Goal: Task Accomplishment & Management: Manage account settings

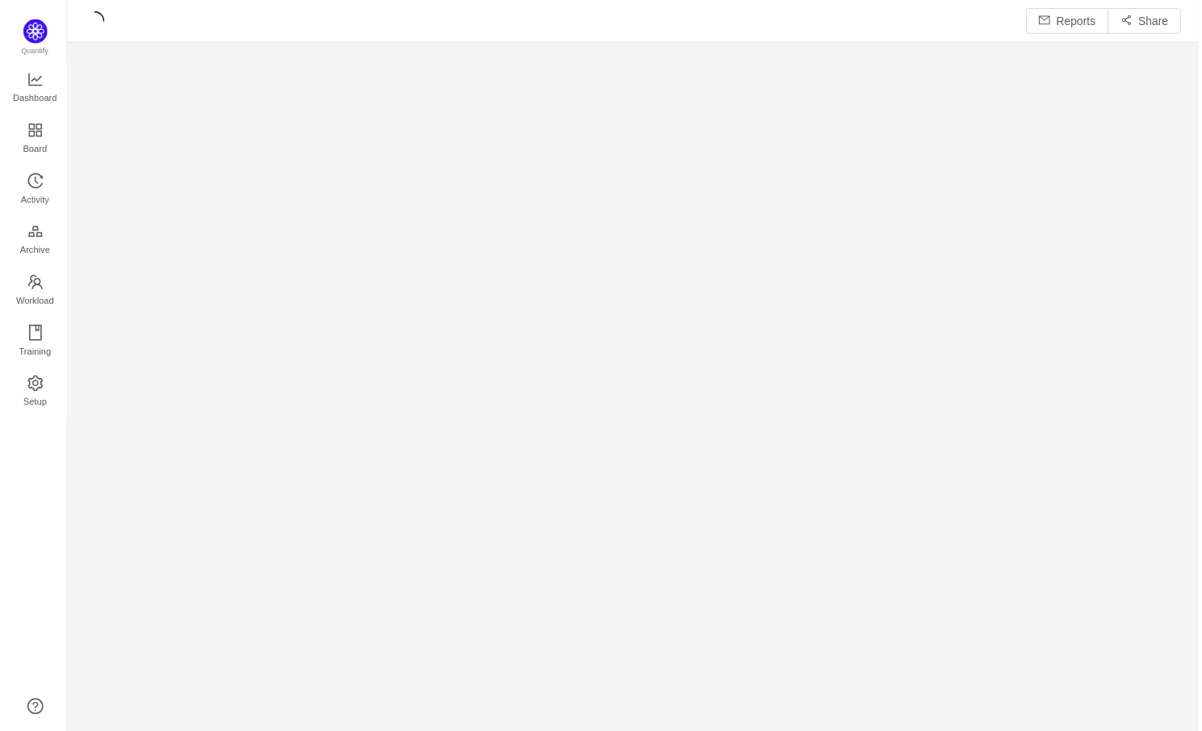
scroll to position [735, 1138]
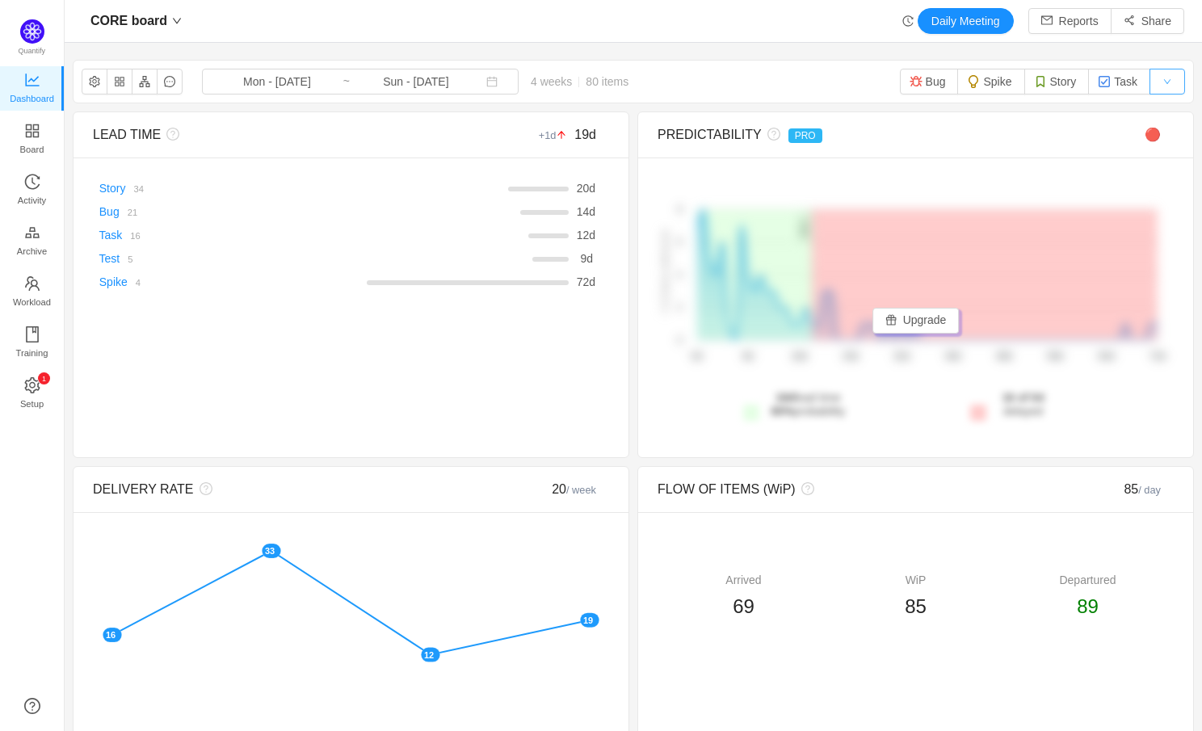
click at [1167, 82] on button "button" at bounding box center [1168, 82] width 36 height 26
click at [173, 18] on icon "icon: down" at bounding box center [177, 21] width 10 height 10
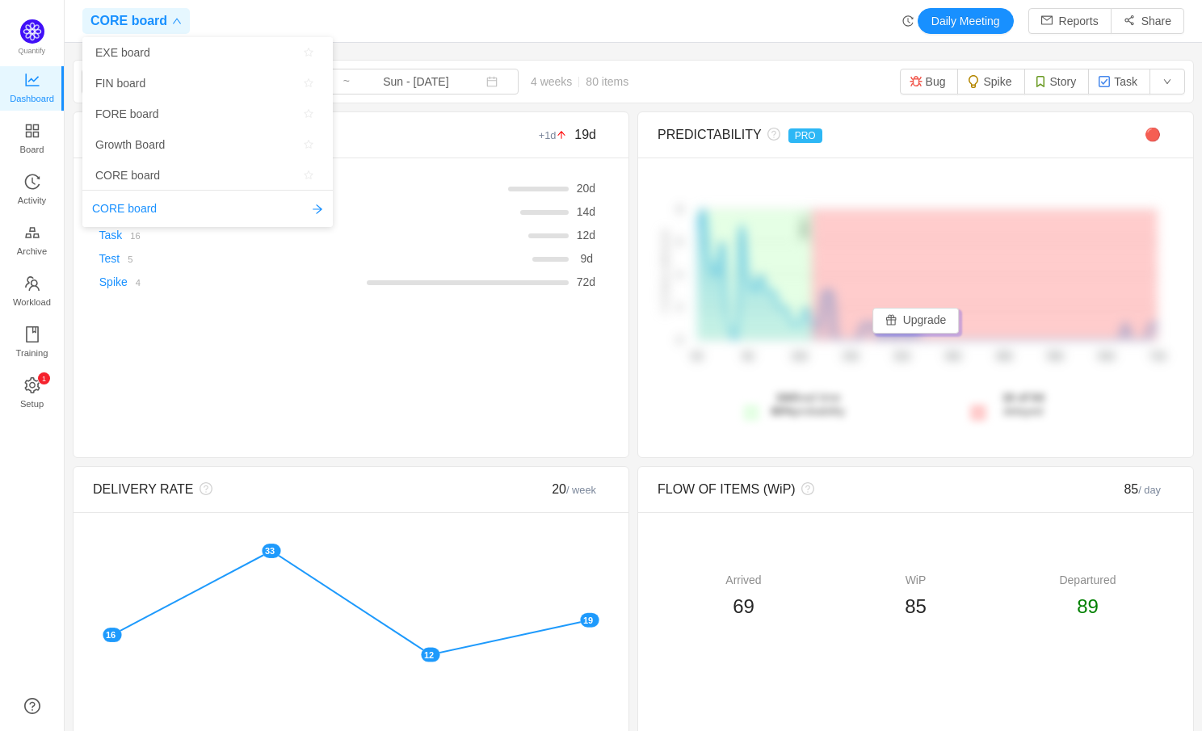
click at [174, 19] on icon "icon: down" at bounding box center [177, 22] width 8 height 6
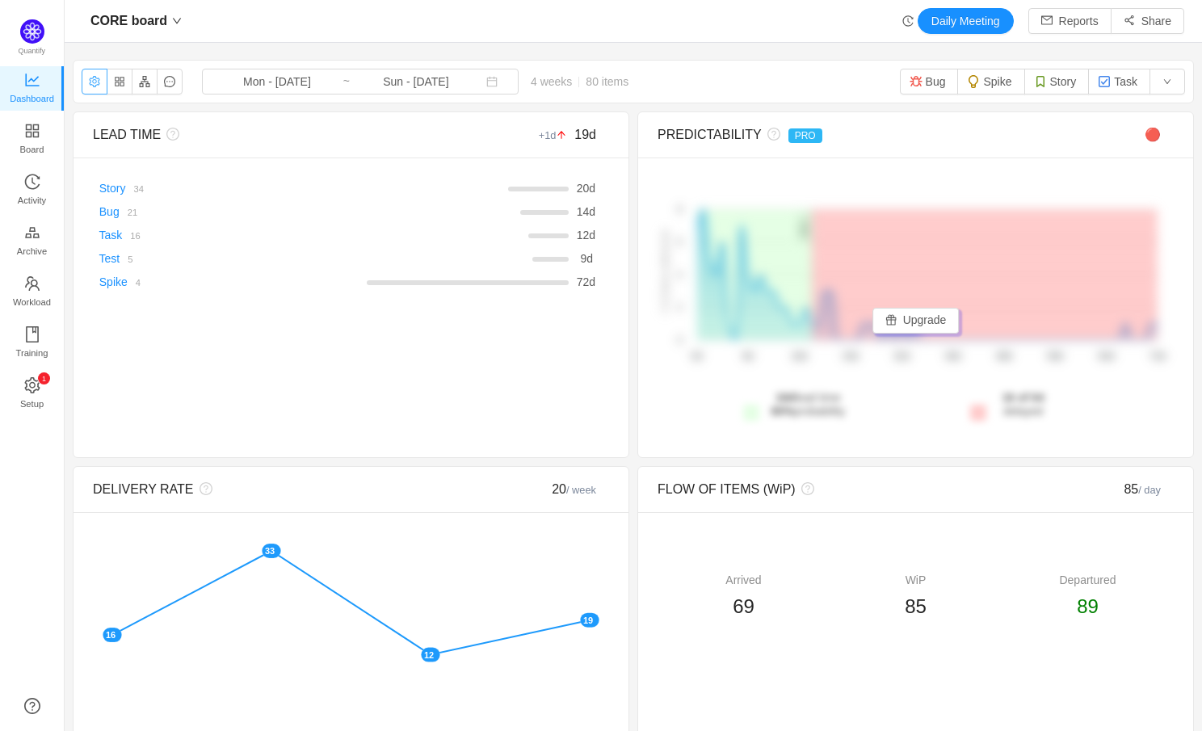
click at [94, 86] on button "button" at bounding box center [95, 82] width 26 height 26
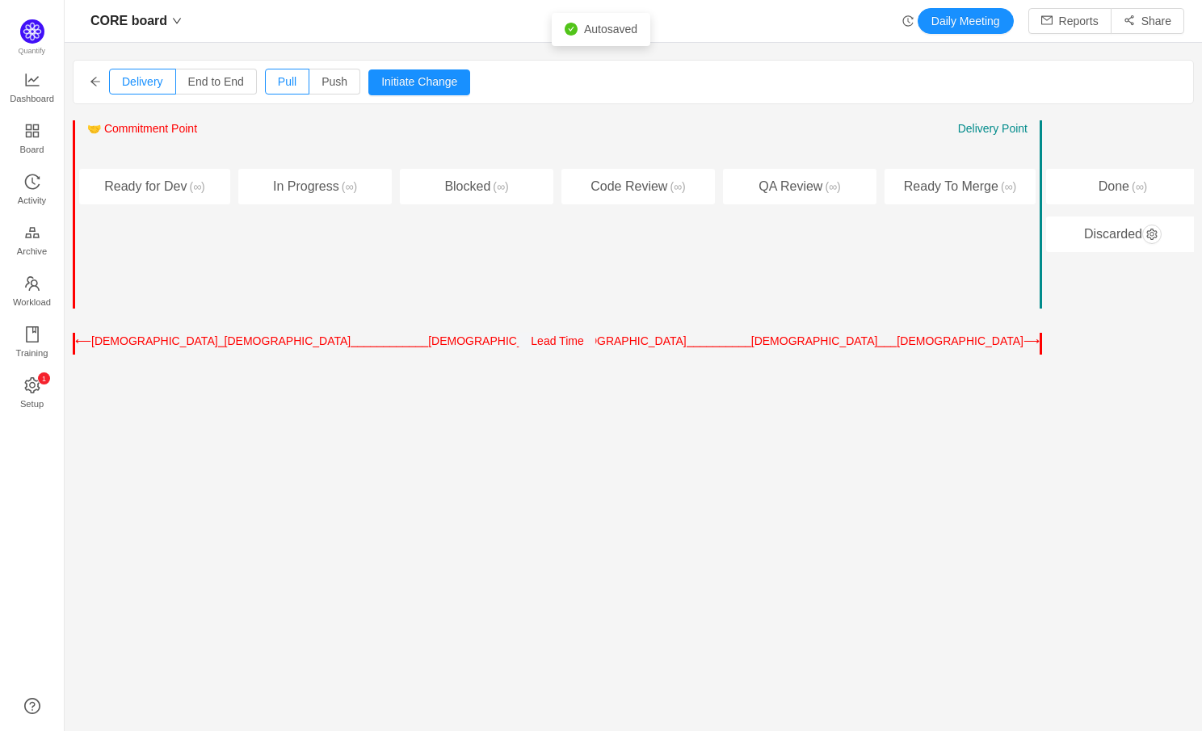
click at [95, 79] on icon "icon: arrow-left" at bounding box center [95, 81] width 11 height 11
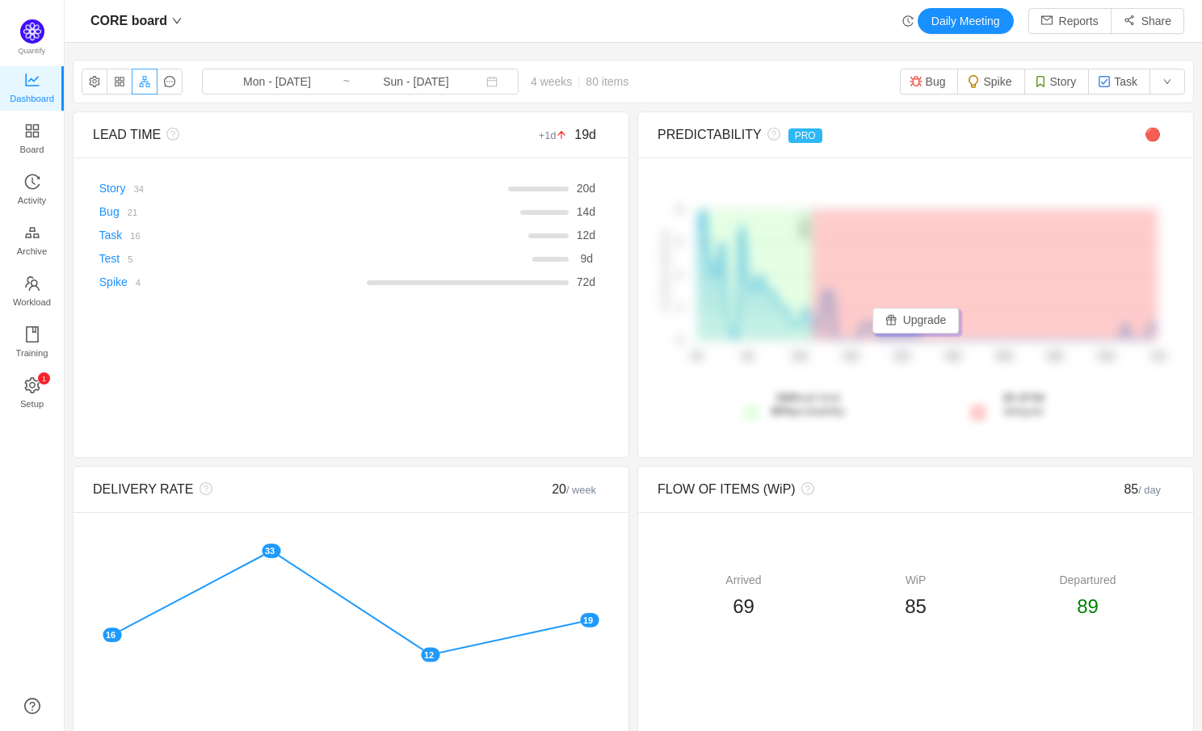
click at [154, 80] on button "button" at bounding box center [145, 82] width 26 height 26
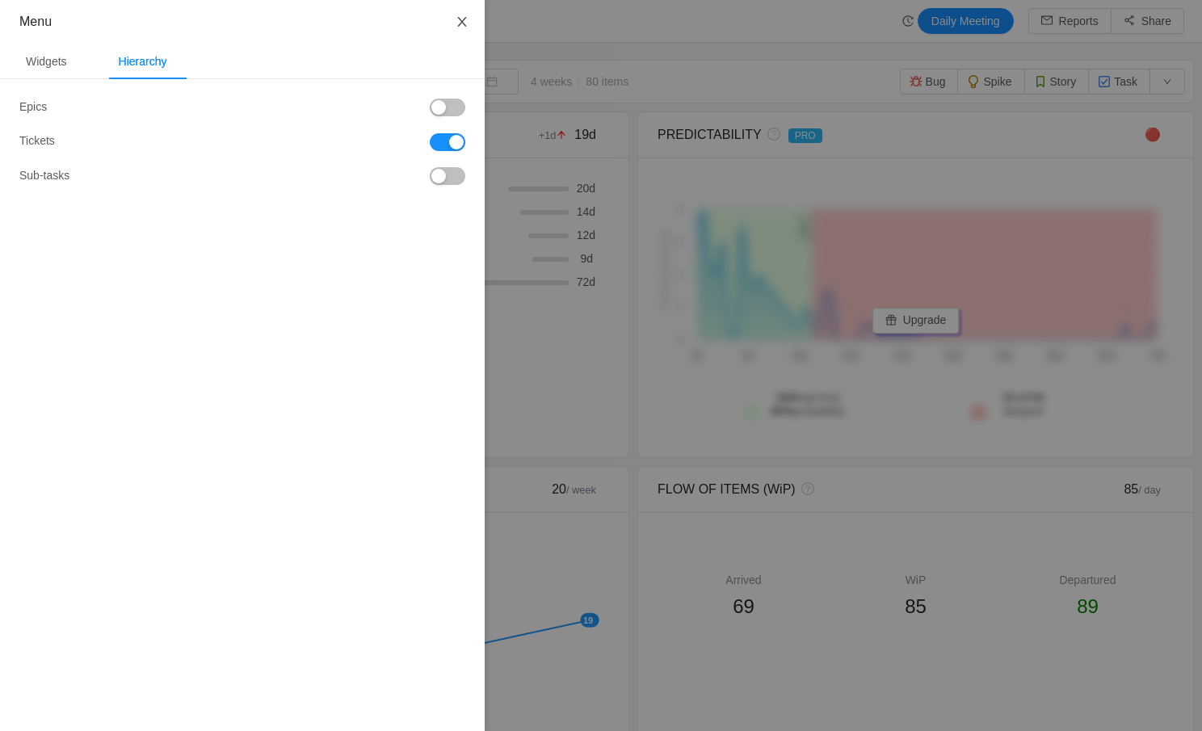
click at [453, 28] on button "Close" at bounding box center [462, 22] width 45 height 45
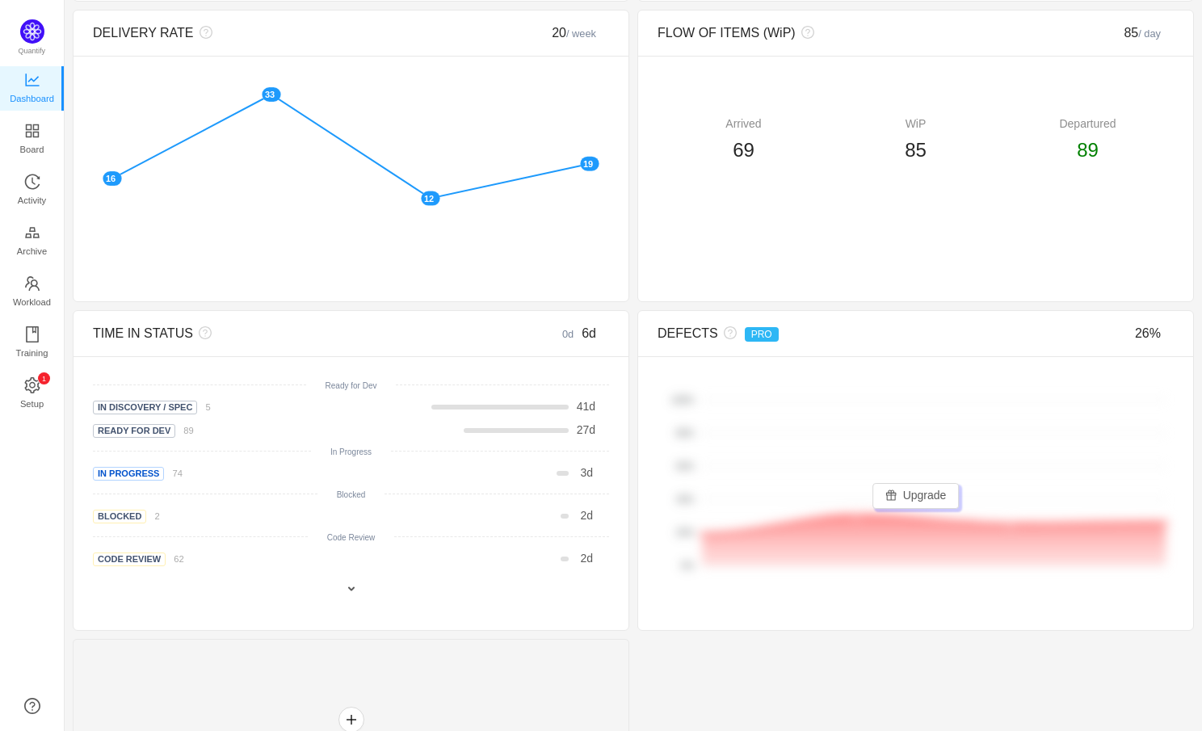
scroll to position [533, 0]
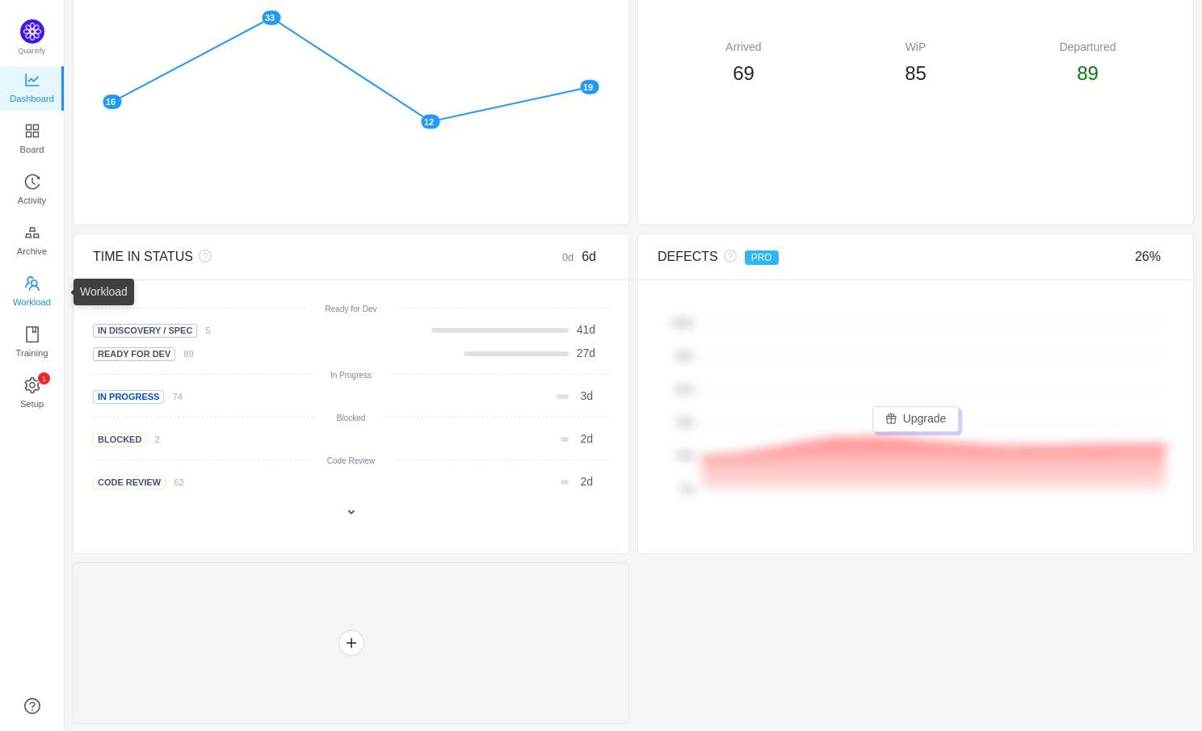
click at [38, 296] on span "Workload" at bounding box center [32, 302] width 38 height 32
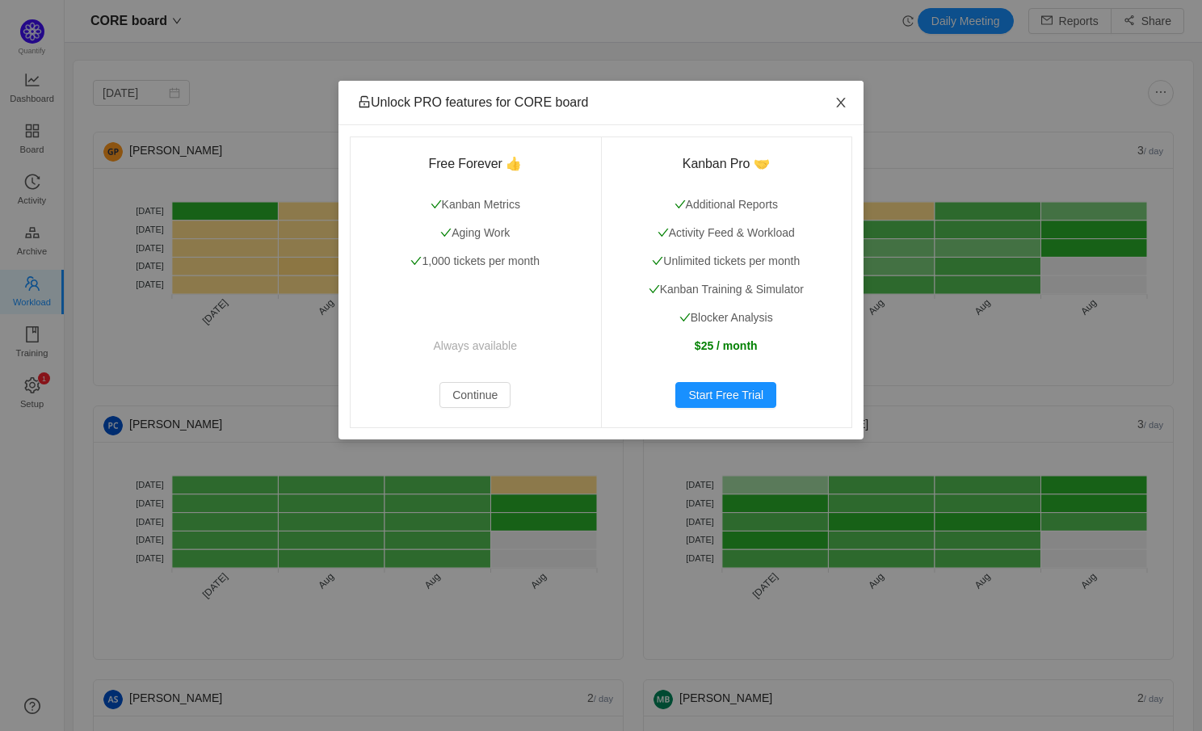
click at [836, 103] on icon "icon: close" at bounding box center [841, 102] width 13 height 13
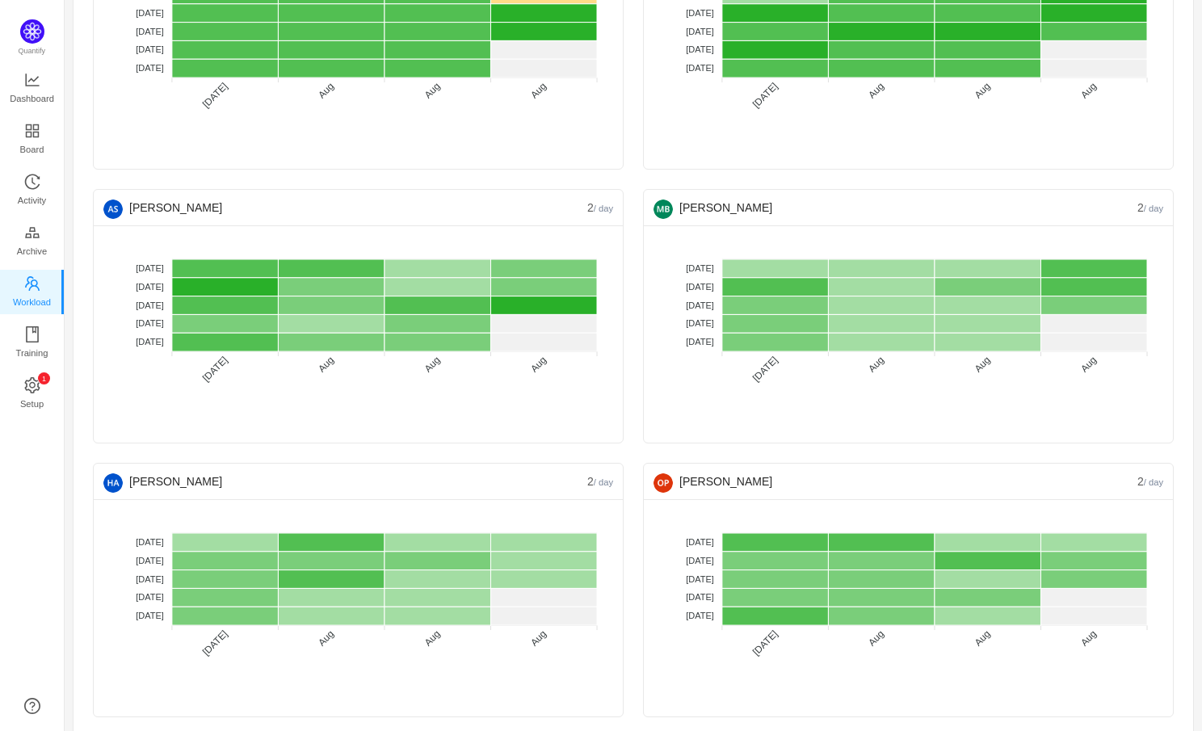
scroll to position [498, 0]
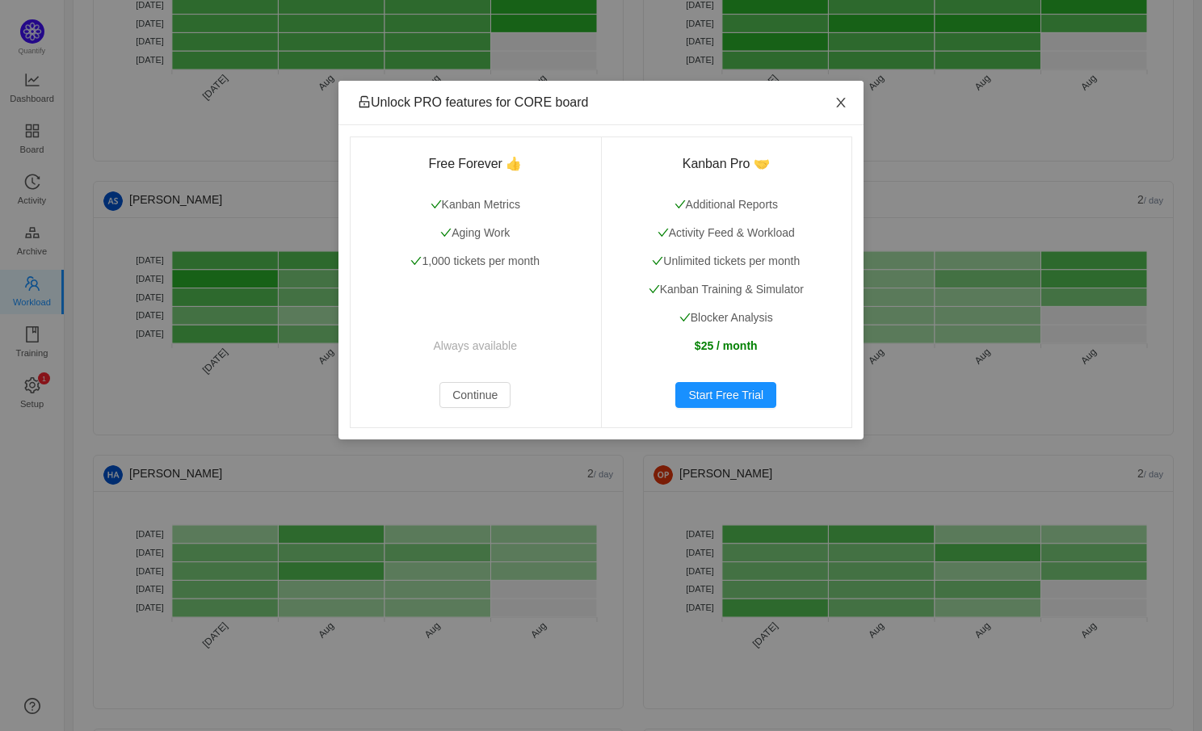
click at [843, 99] on icon "icon: close" at bounding box center [841, 102] width 13 height 13
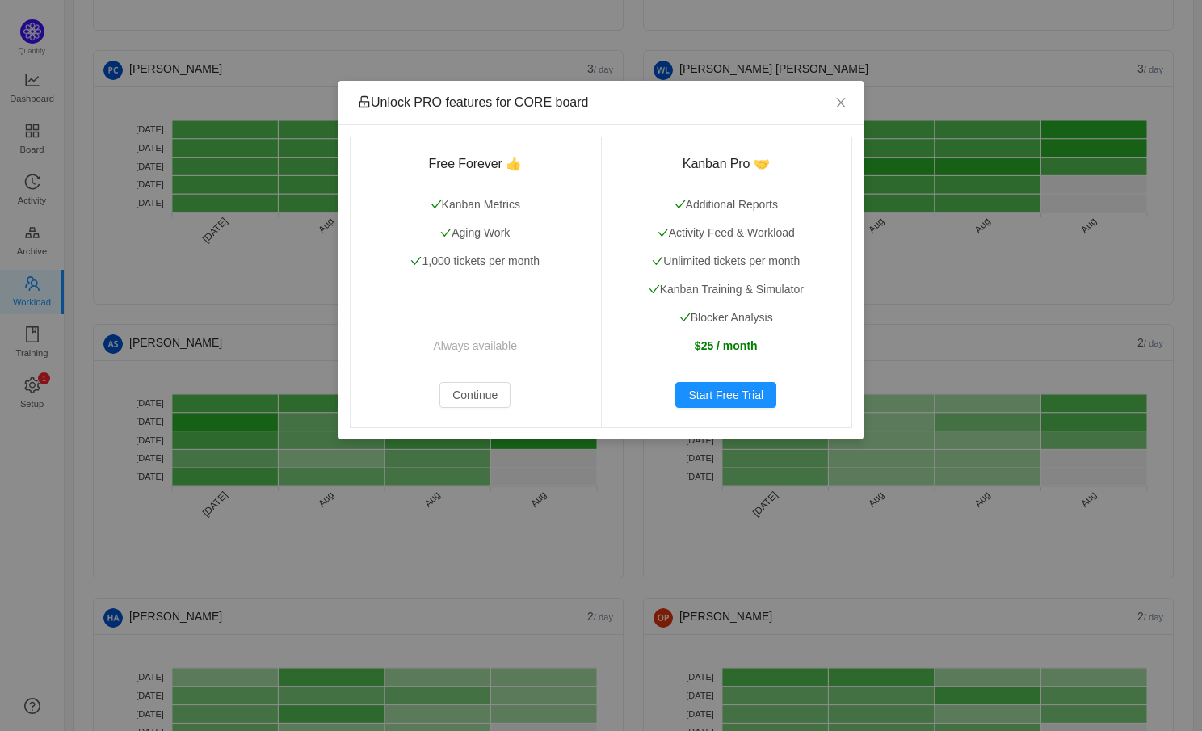
scroll to position [349, 0]
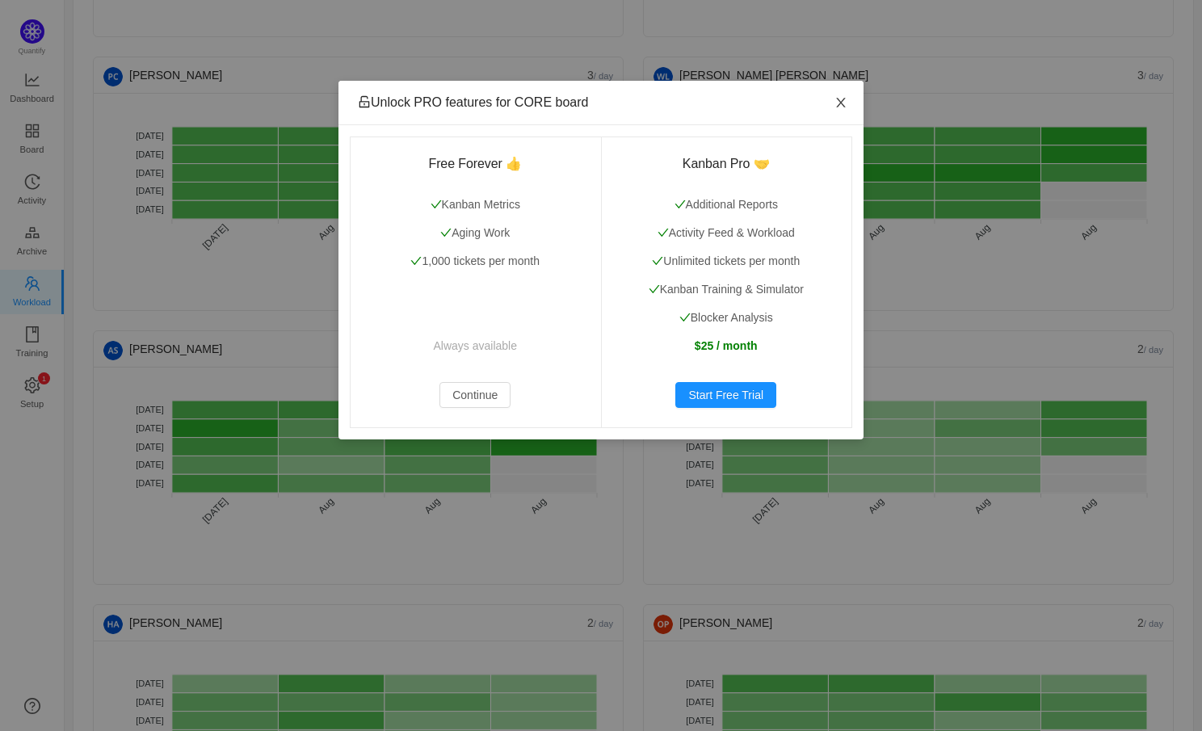
click at [843, 105] on icon "icon: close" at bounding box center [840, 103] width 9 height 10
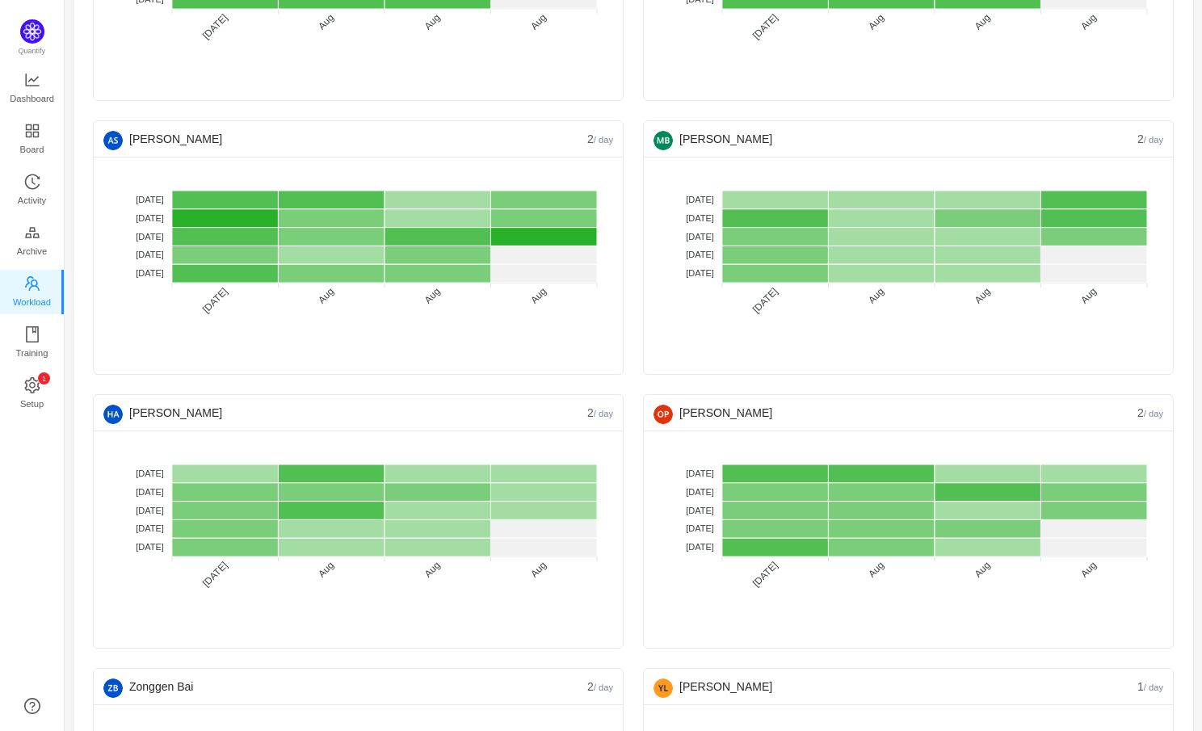
scroll to position [779, 0]
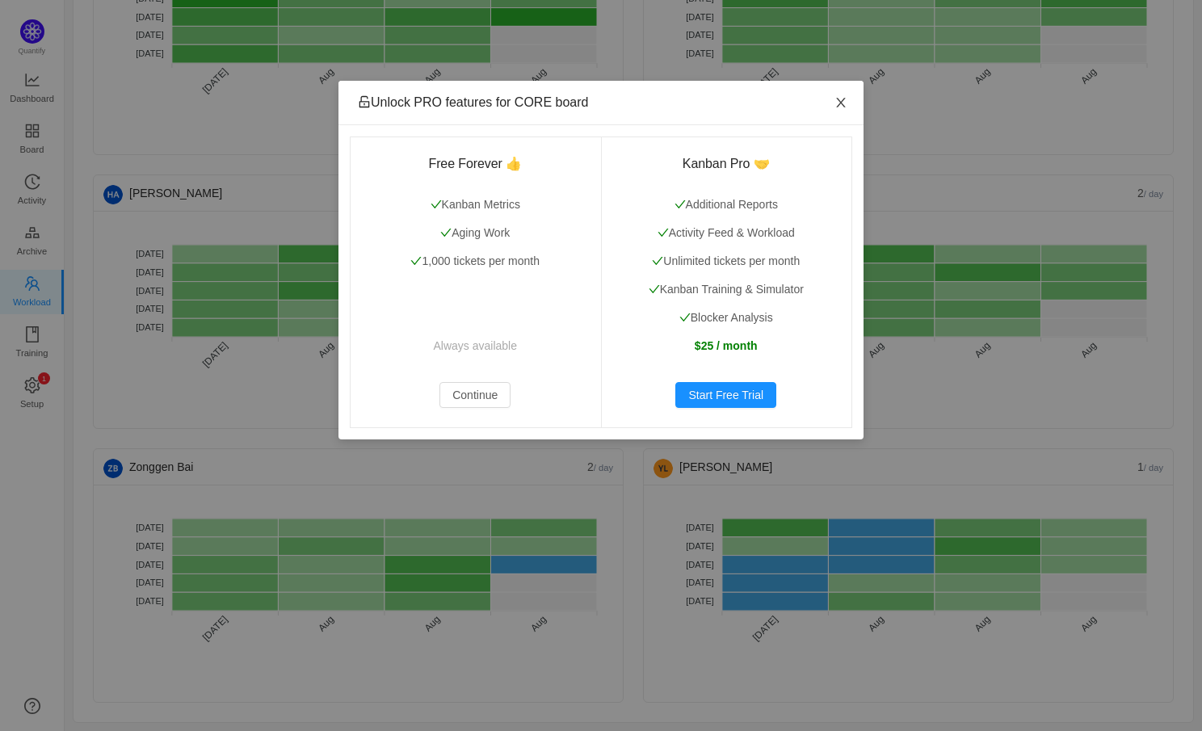
click at [839, 103] on icon "icon: close" at bounding box center [841, 102] width 13 height 13
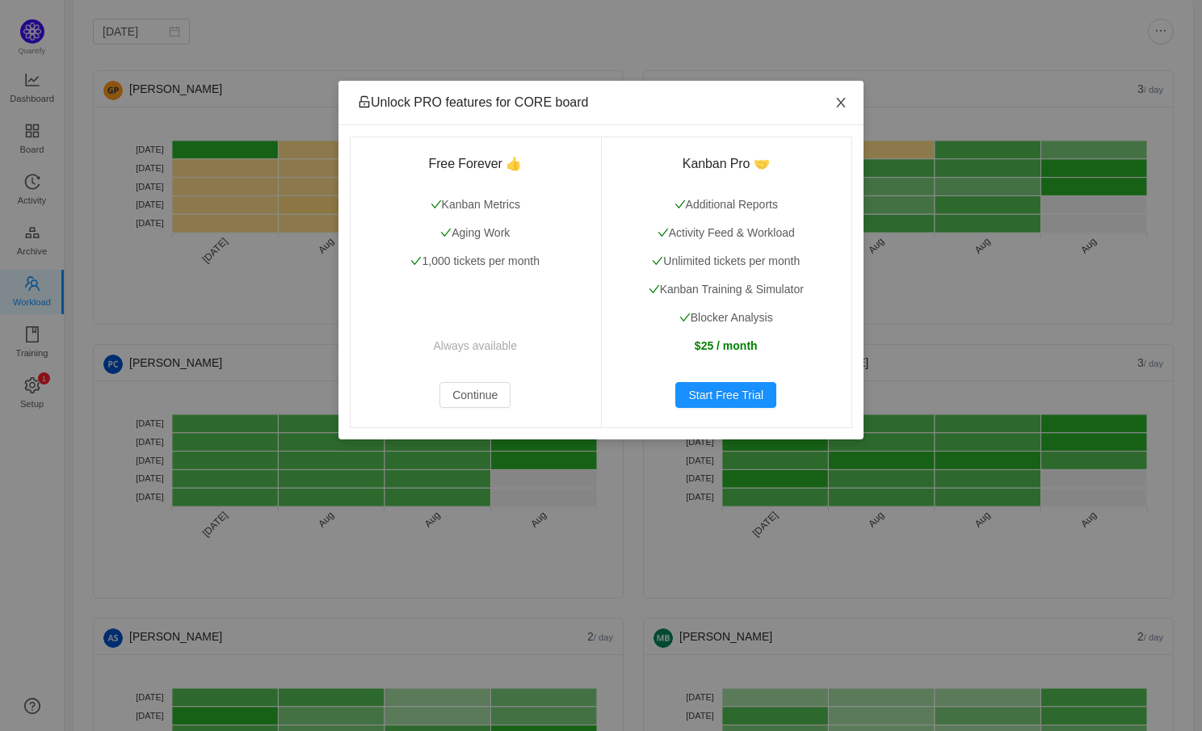
scroll to position [57, 0]
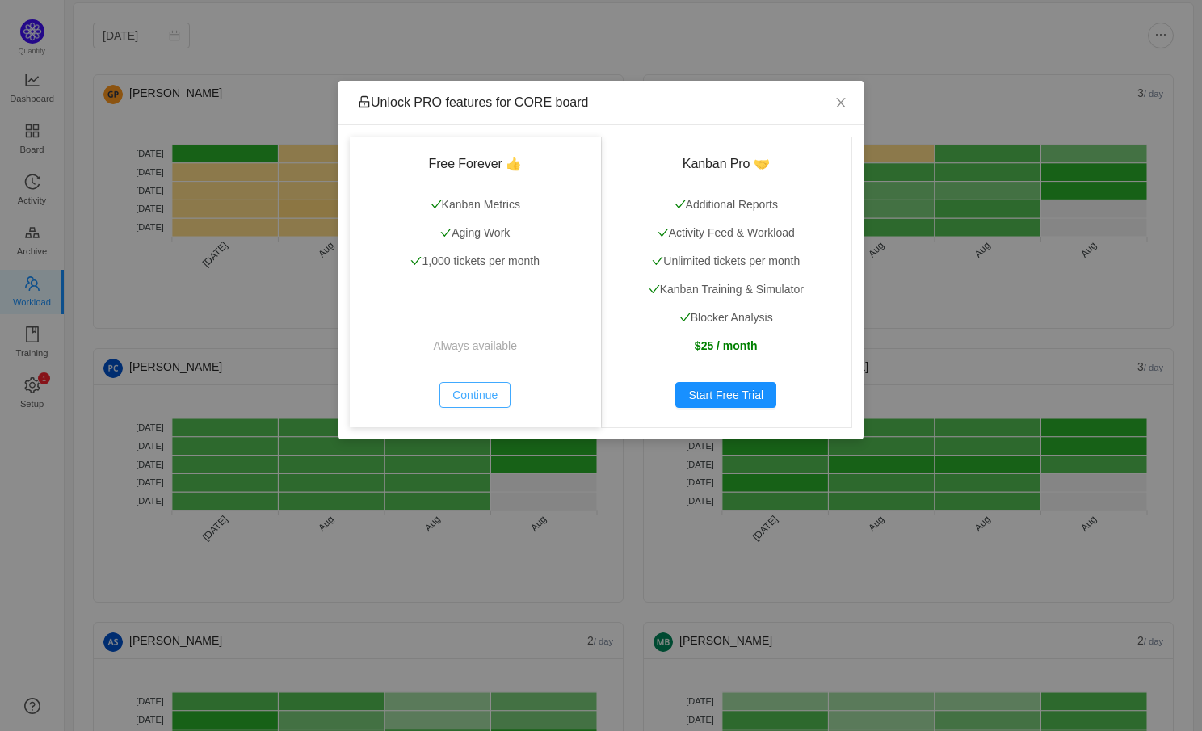
click at [482, 393] on button "Continue" at bounding box center [475, 395] width 71 height 26
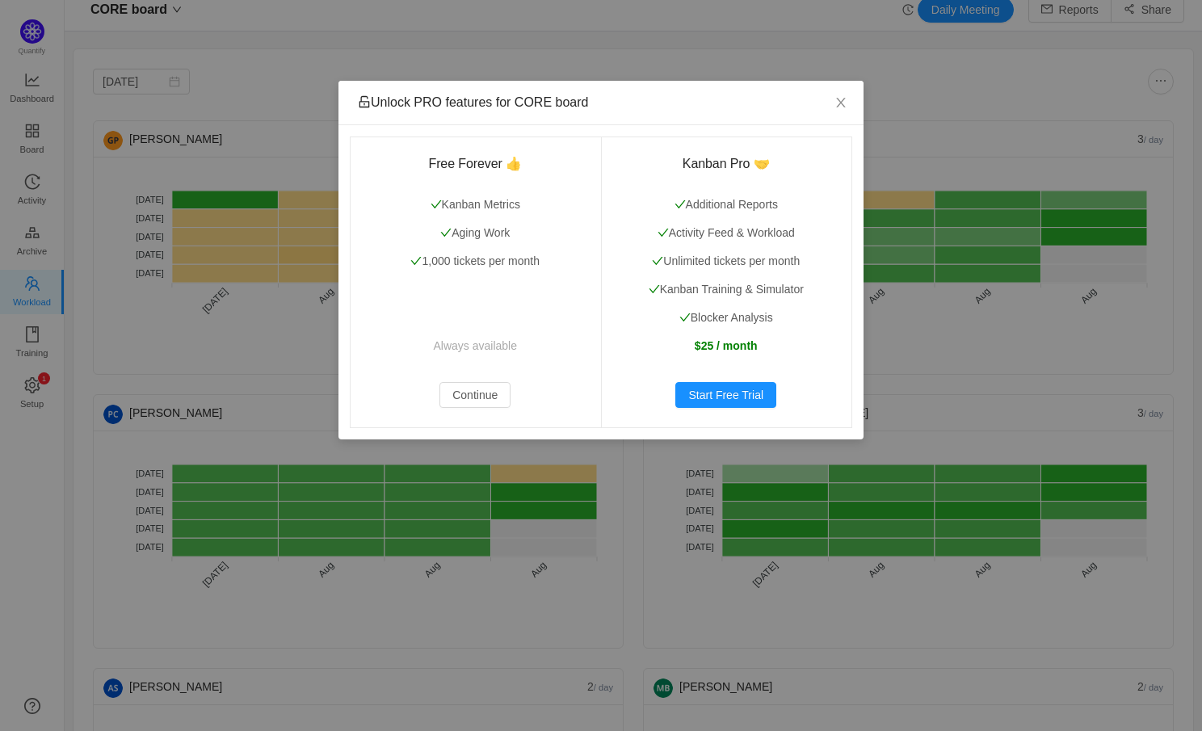
scroll to position [13, 0]
click at [493, 393] on button "Continue" at bounding box center [475, 395] width 71 height 26
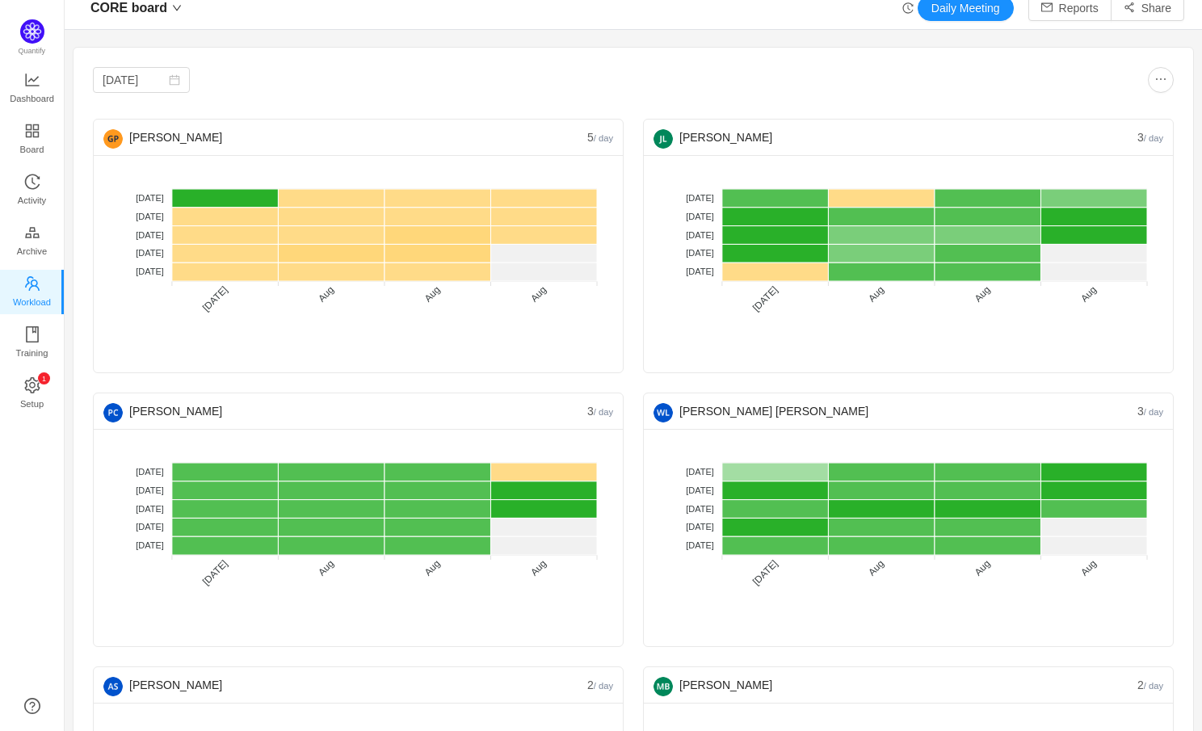
click at [0, 0] on div "Unlock PRO features for CORE board Free Forever 👍 Kanban Metrics Aging Work 1,0…" at bounding box center [0, 0] width 0 height 0
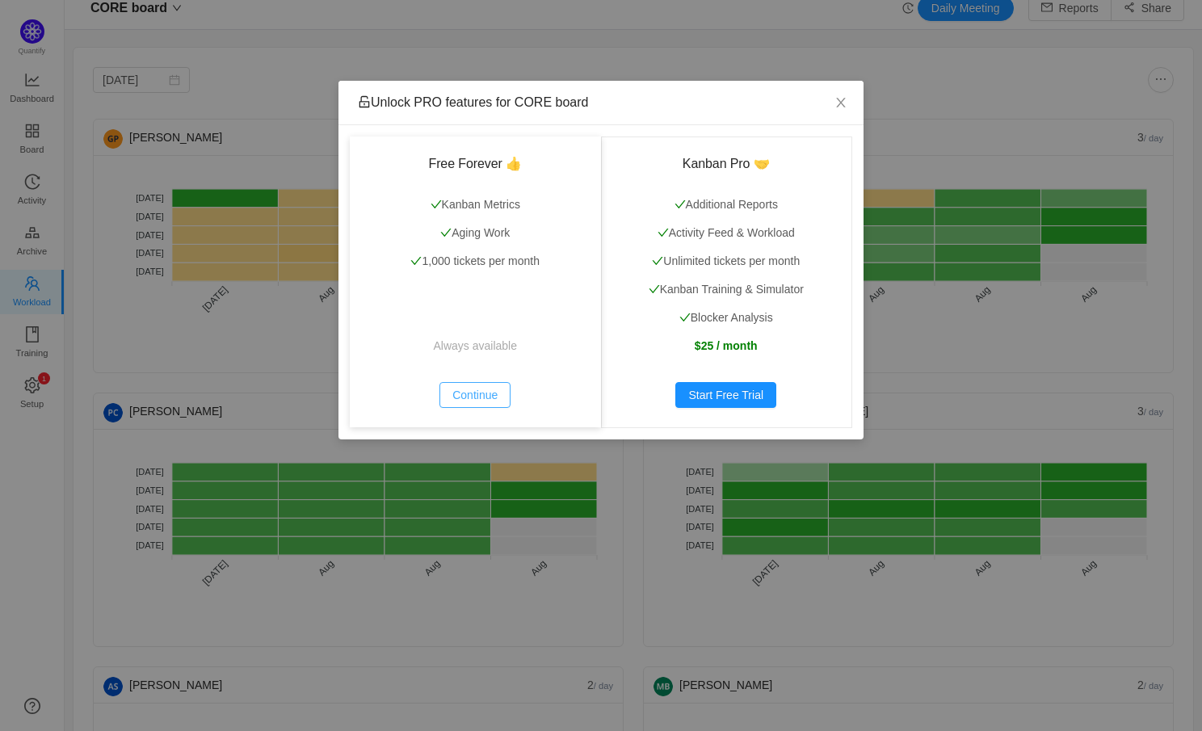
click at [464, 389] on button "Continue" at bounding box center [475, 395] width 71 height 26
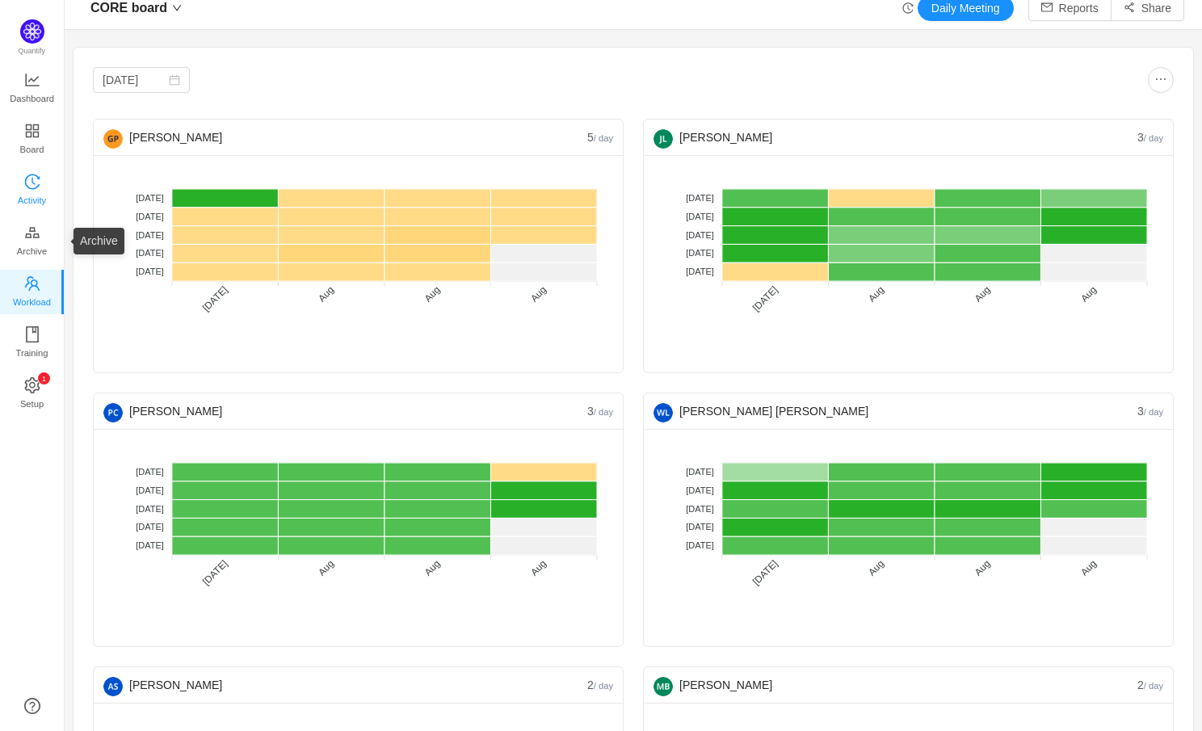
click at [40, 196] on span "Activity" at bounding box center [32, 200] width 28 height 32
